Goal: Information Seeking & Learning: Learn about a topic

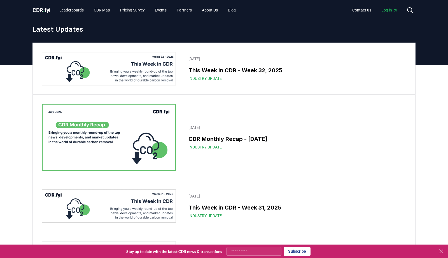
click at [240, 11] on link "Blog" at bounding box center [231, 10] width 17 height 10
click at [410, 9] on icon at bounding box center [409, 10] width 7 height 7
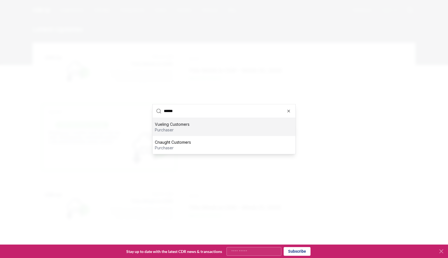
type input "******"
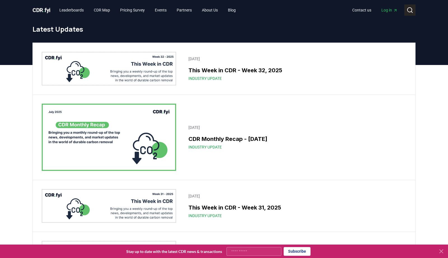
click at [408, 11] on icon at bounding box center [409, 10] width 7 height 7
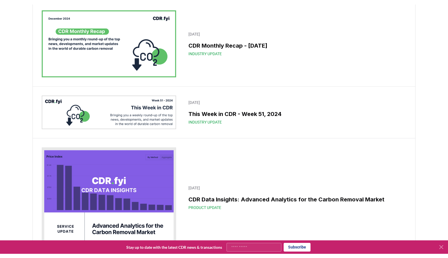
scroll to position [4097, 0]
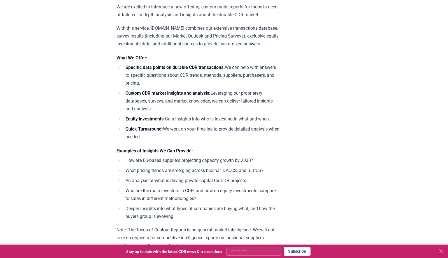
scroll to position [238, 0]
